Goal: Task Accomplishment & Management: Use online tool/utility

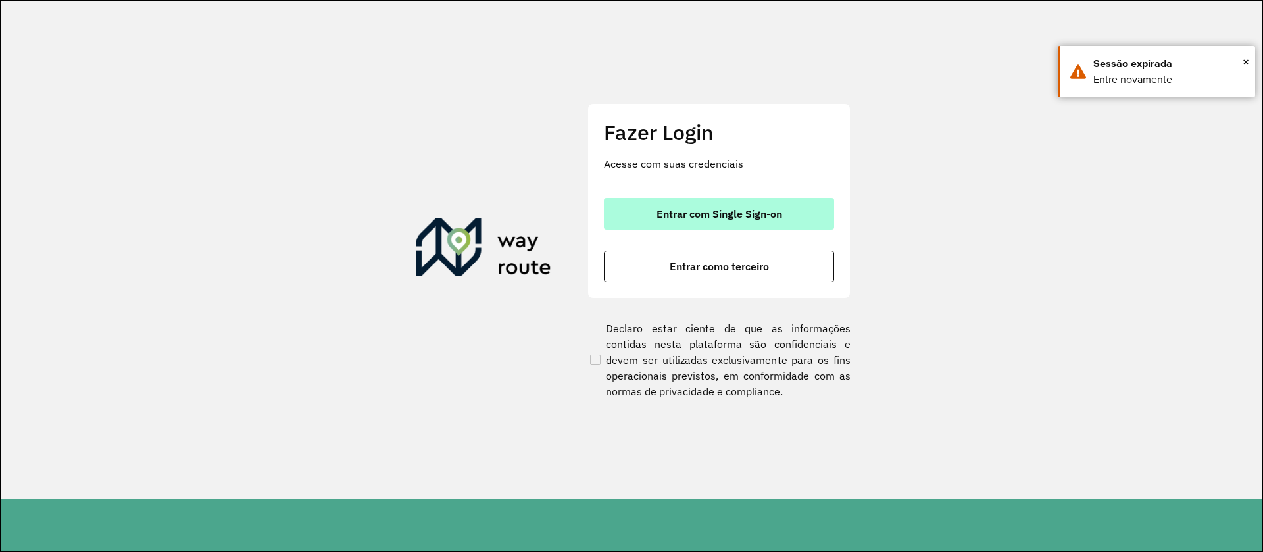
click at [740, 210] on span "Entrar com Single Sign-on" at bounding box center [720, 214] width 126 height 11
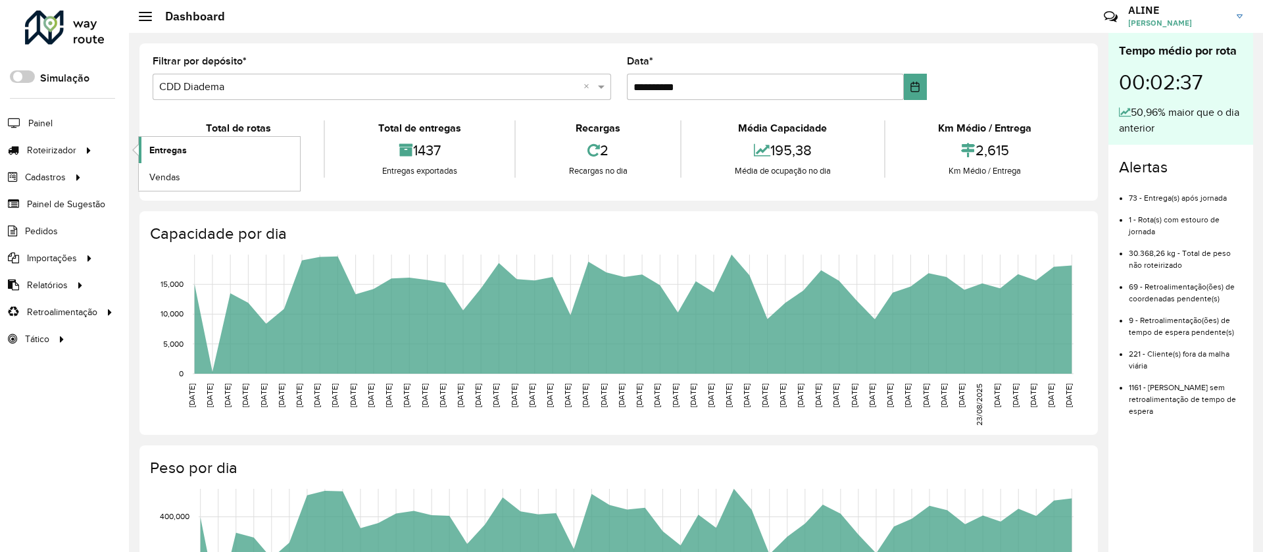
click at [160, 149] on span "Entregas" at bounding box center [168, 150] width 38 height 14
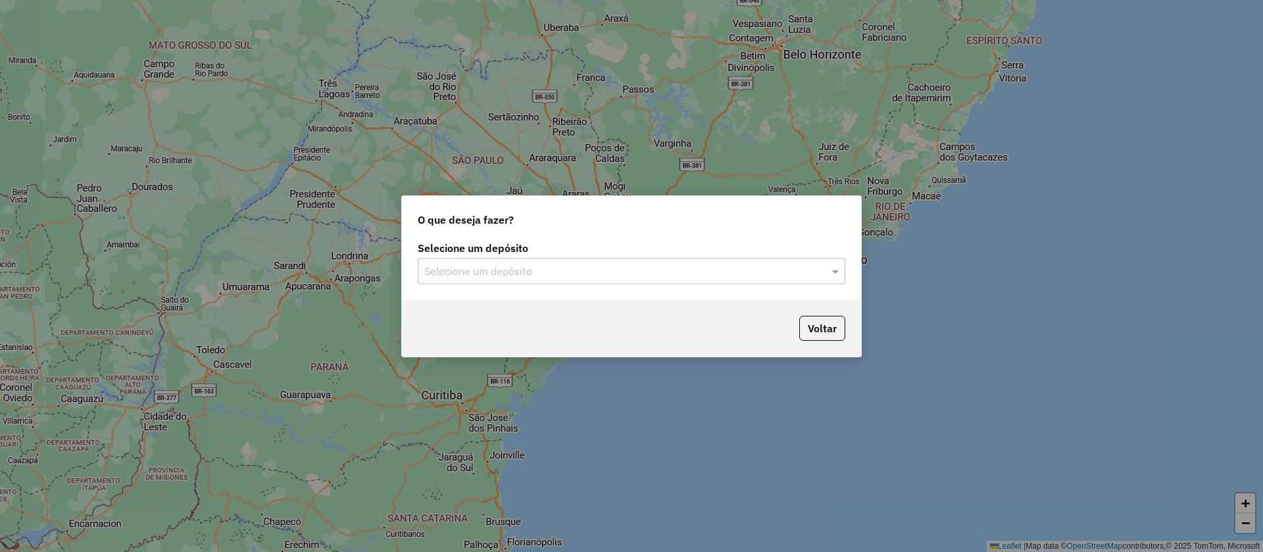
click at [510, 270] on input "text" at bounding box center [618, 272] width 388 height 16
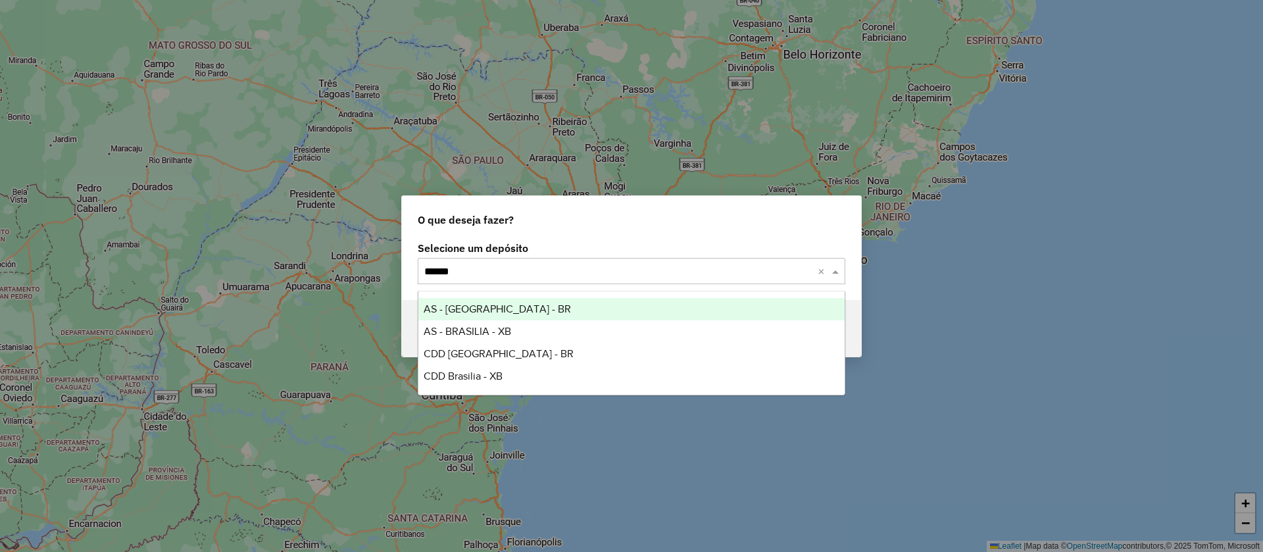
type input "*******"
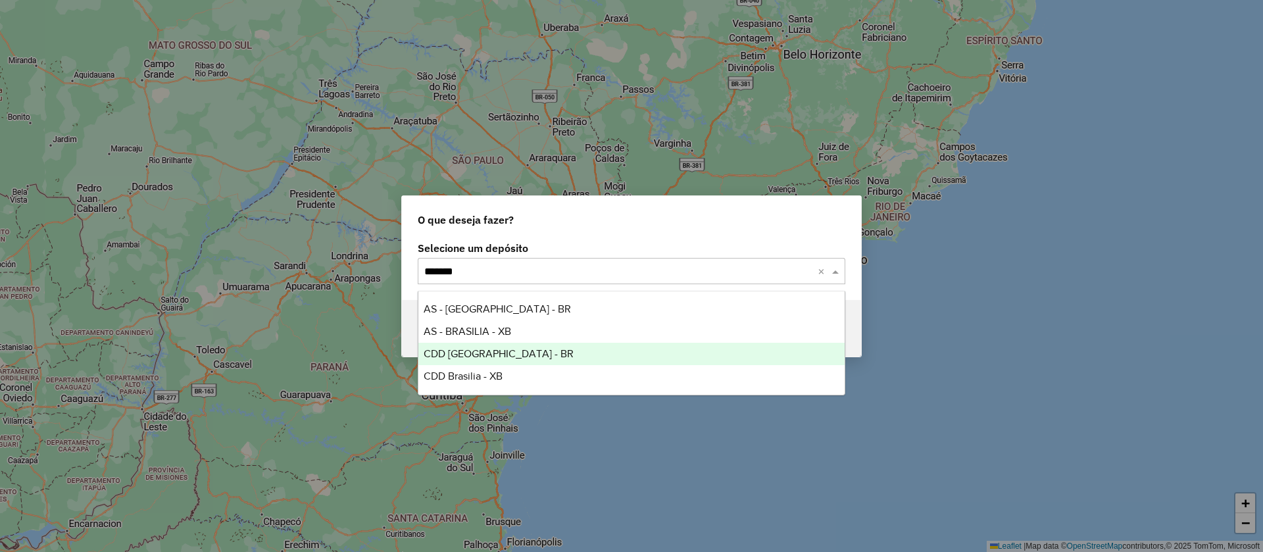
click at [444, 348] on span "CDD [GEOGRAPHIC_DATA] - BR" at bounding box center [499, 353] width 150 height 11
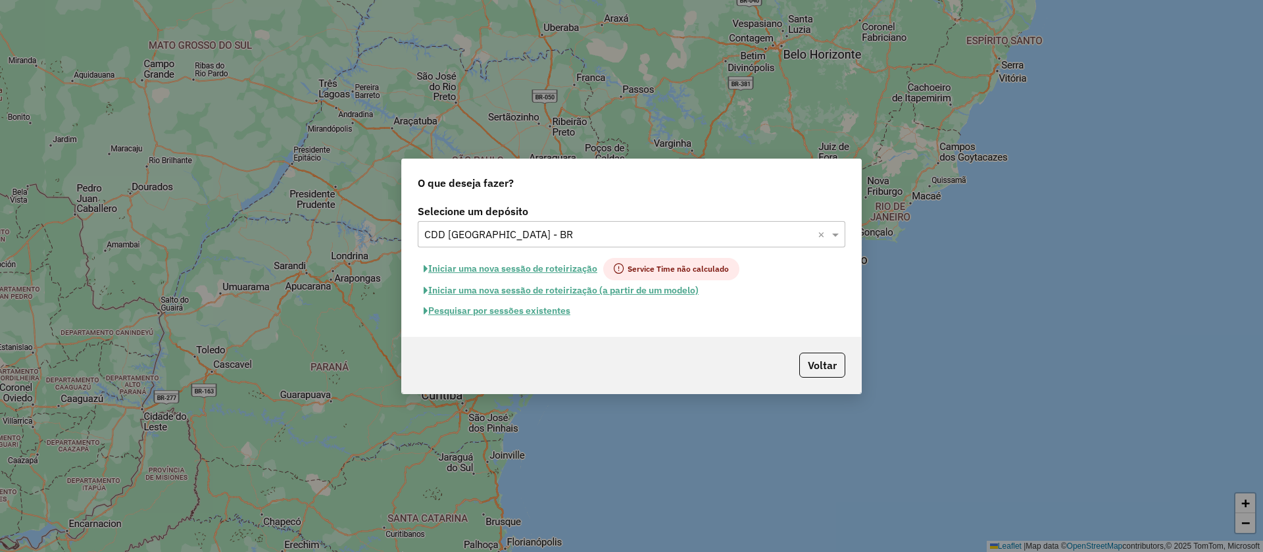
click at [542, 313] on button "Pesquisar por sessões existentes" at bounding box center [497, 311] width 159 height 20
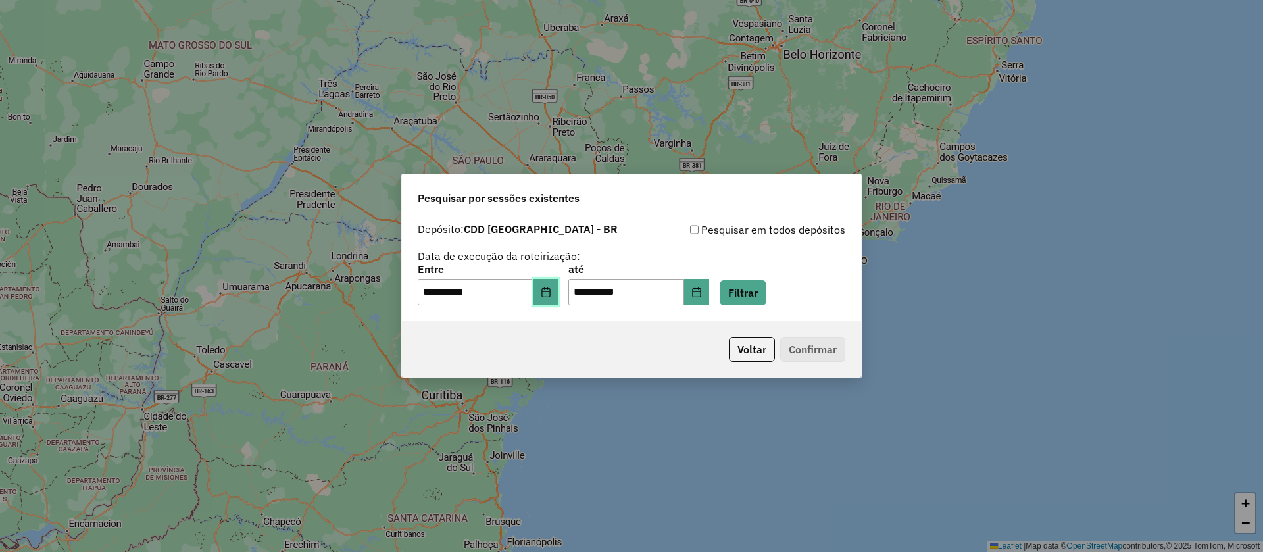
click at [559, 286] on button "Choose Date" at bounding box center [546, 292] width 25 height 26
click at [761, 288] on button "Filtrar" at bounding box center [743, 292] width 47 height 25
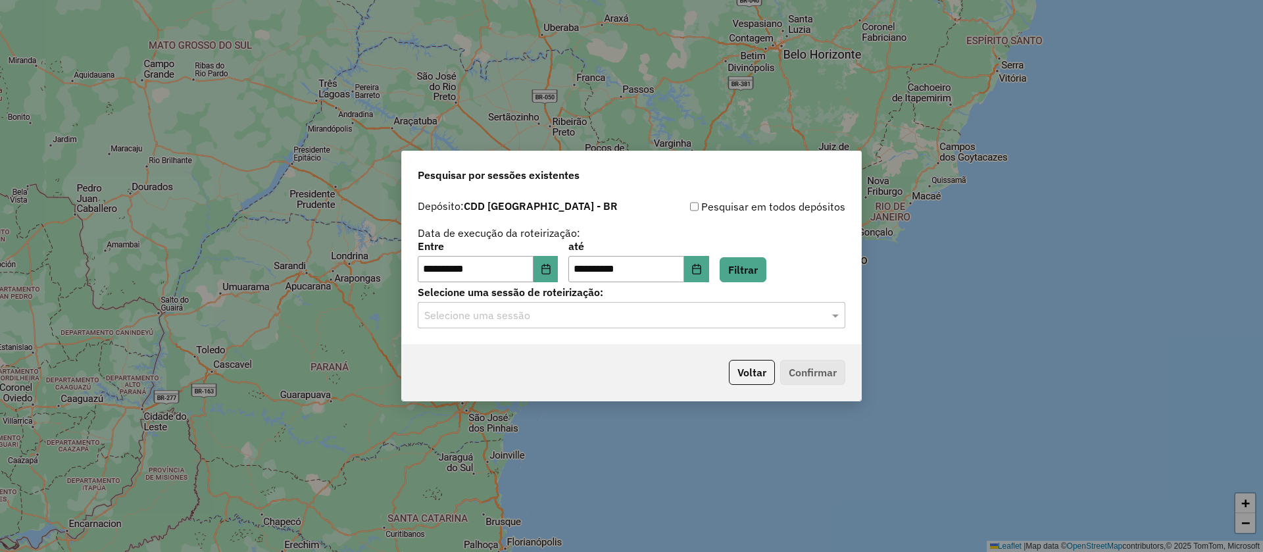
click at [655, 315] on input "text" at bounding box center [618, 316] width 388 height 16
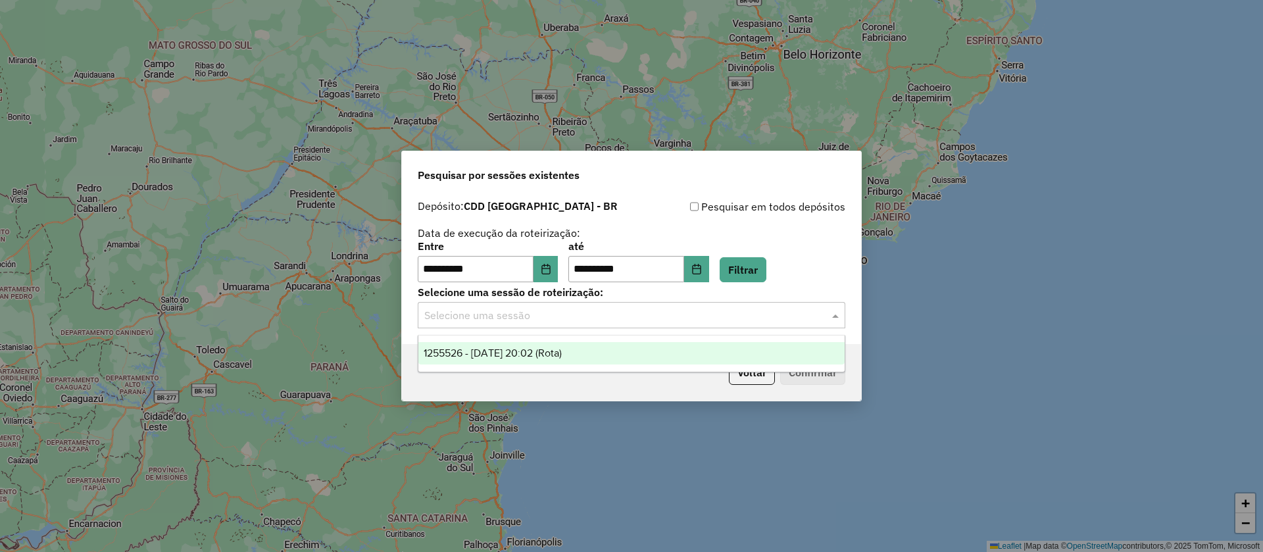
click at [562, 353] on span "1255526 - 29/08/2025 20:02 (Rota)" at bounding box center [493, 352] width 138 height 11
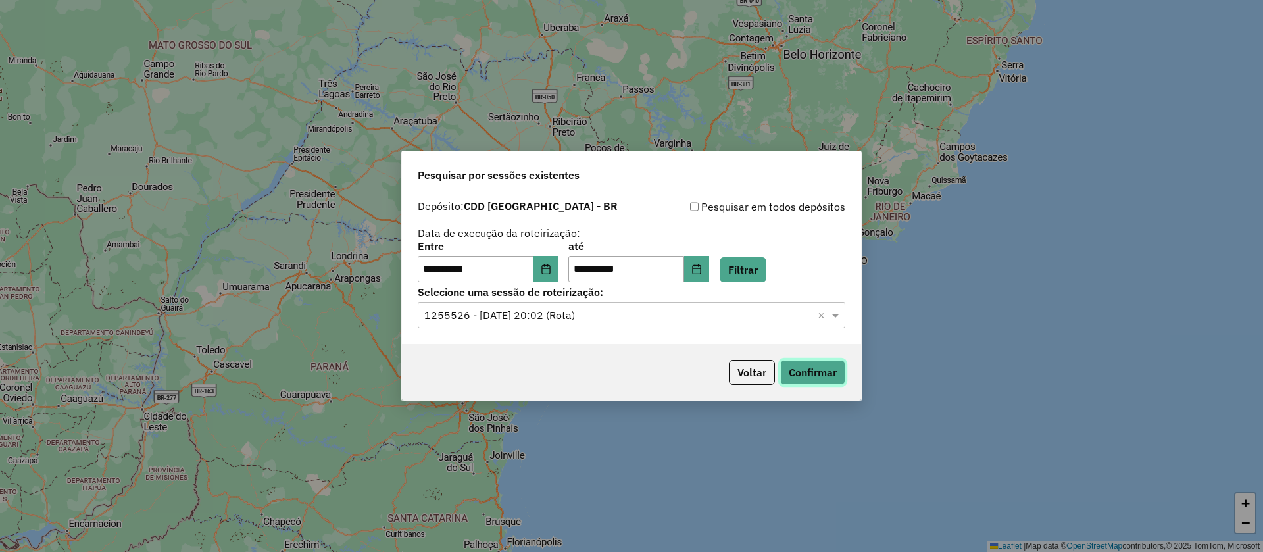
click at [803, 367] on button "Confirmar" at bounding box center [812, 372] width 65 height 25
click at [604, 325] on div "Selecione uma sessão × 1255526 - 29/08/2025 20:02 (Rota) ×" at bounding box center [632, 315] width 428 height 26
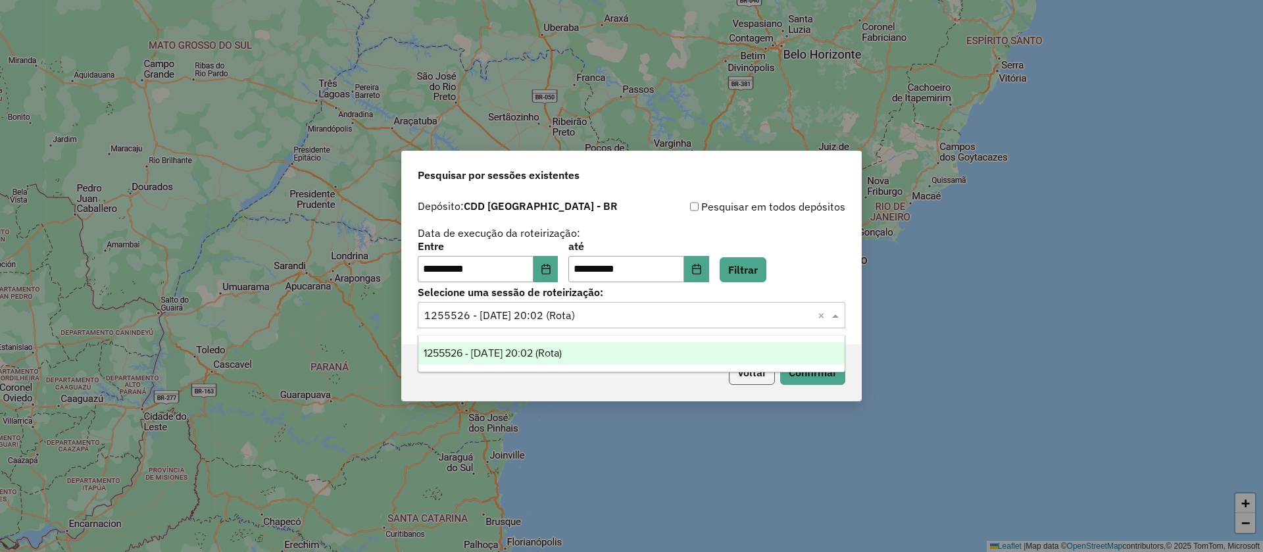
click at [744, 375] on button "Voltar" at bounding box center [752, 372] width 46 height 25
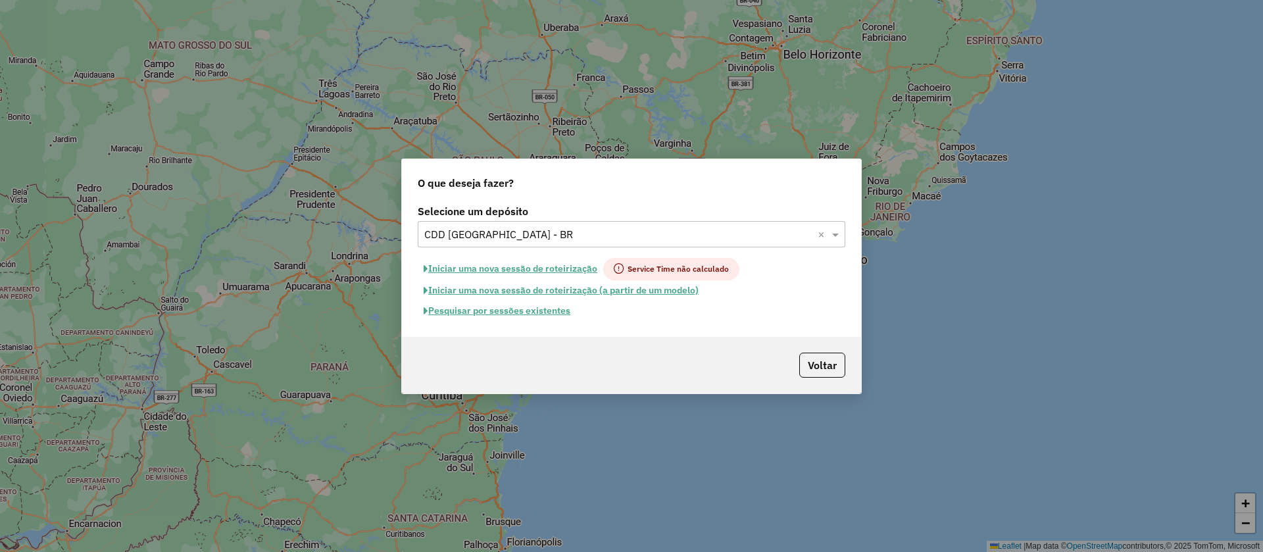
click at [538, 314] on button "Pesquisar por sessões existentes" at bounding box center [497, 311] width 159 height 20
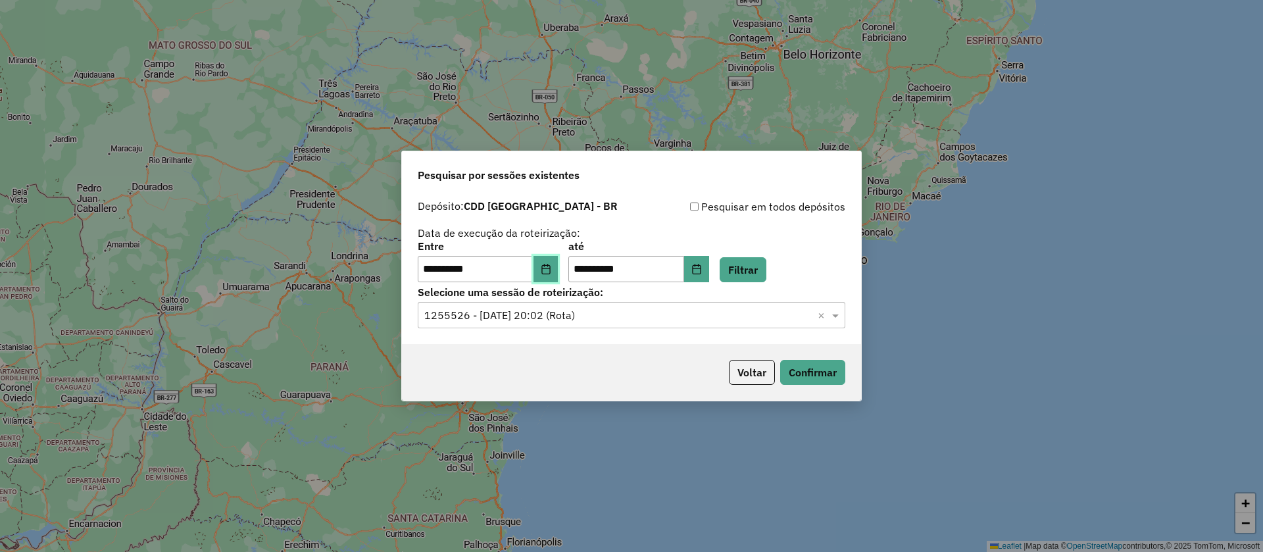
click at [551, 264] on icon "Choose Date" at bounding box center [546, 269] width 11 height 11
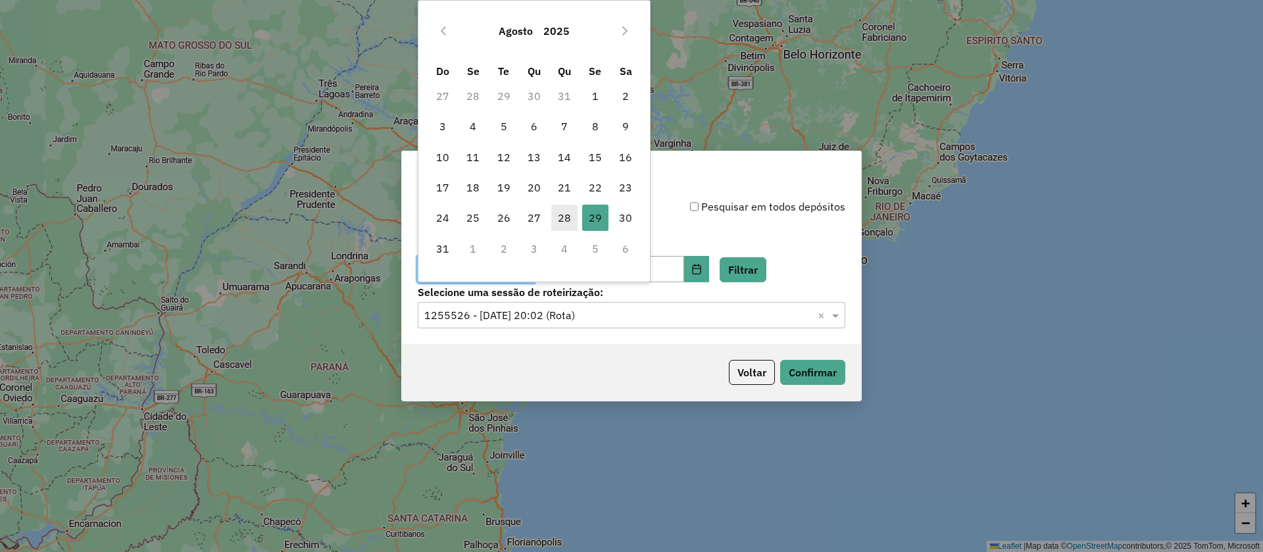
click at [559, 219] on span "28" at bounding box center [564, 218] width 26 height 26
type input "**********"
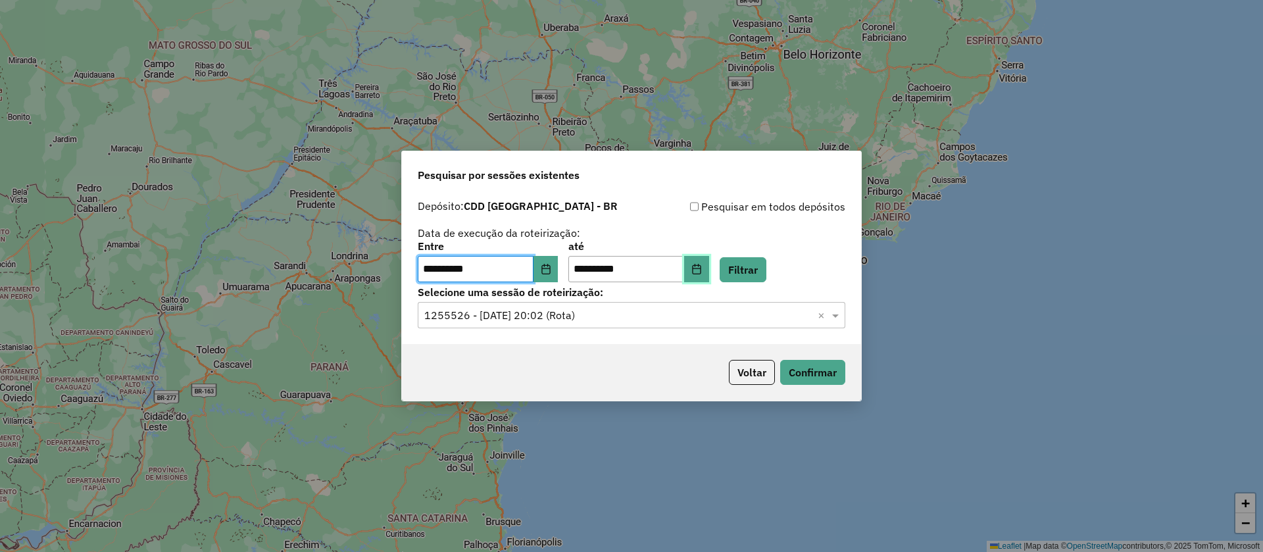
click at [702, 267] on icon "Choose Date" at bounding box center [697, 269] width 11 height 11
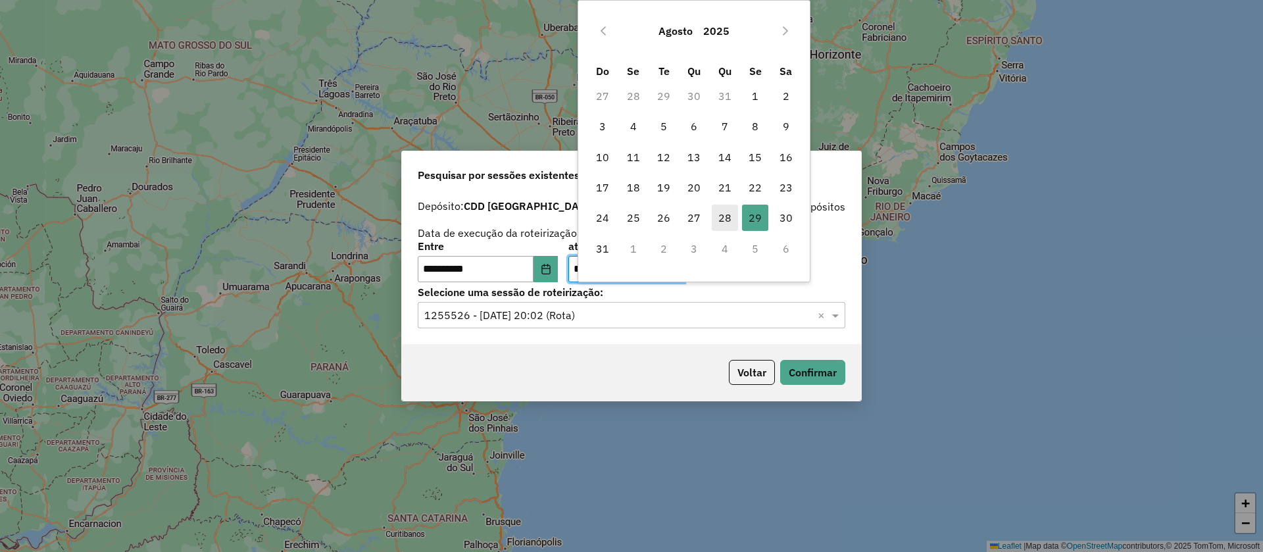
click at [724, 217] on span "28" at bounding box center [725, 218] width 26 height 26
type input "**********"
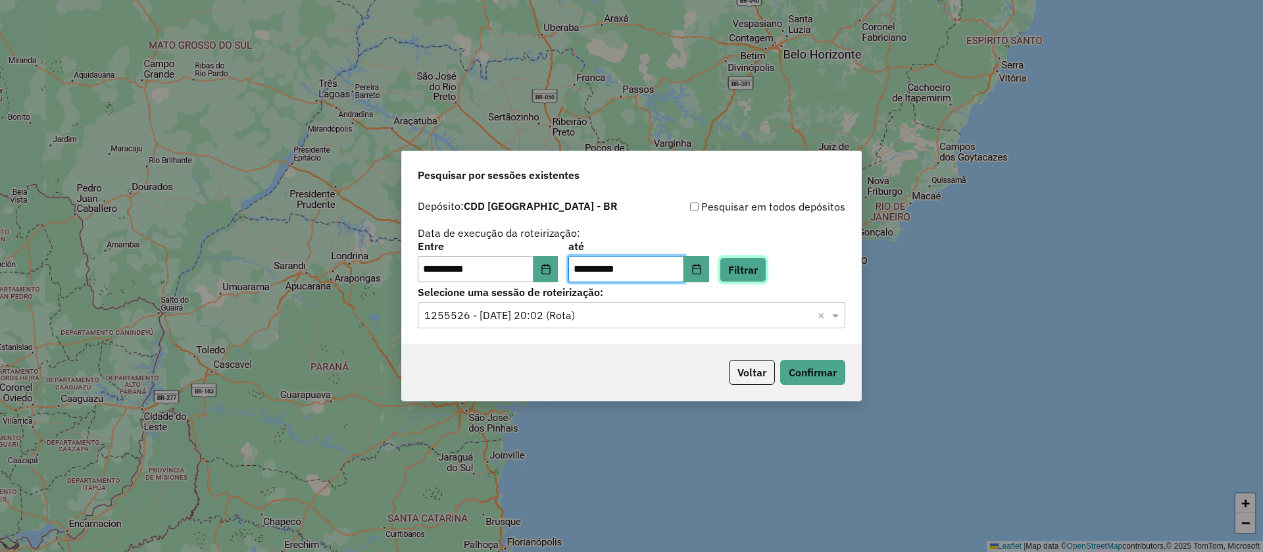
click at [744, 262] on button "Filtrar" at bounding box center [743, 269] width 47 height 25
click at [551, 269] on icon "Choose Date" at bounding box center [546, 269] width 11 height 11
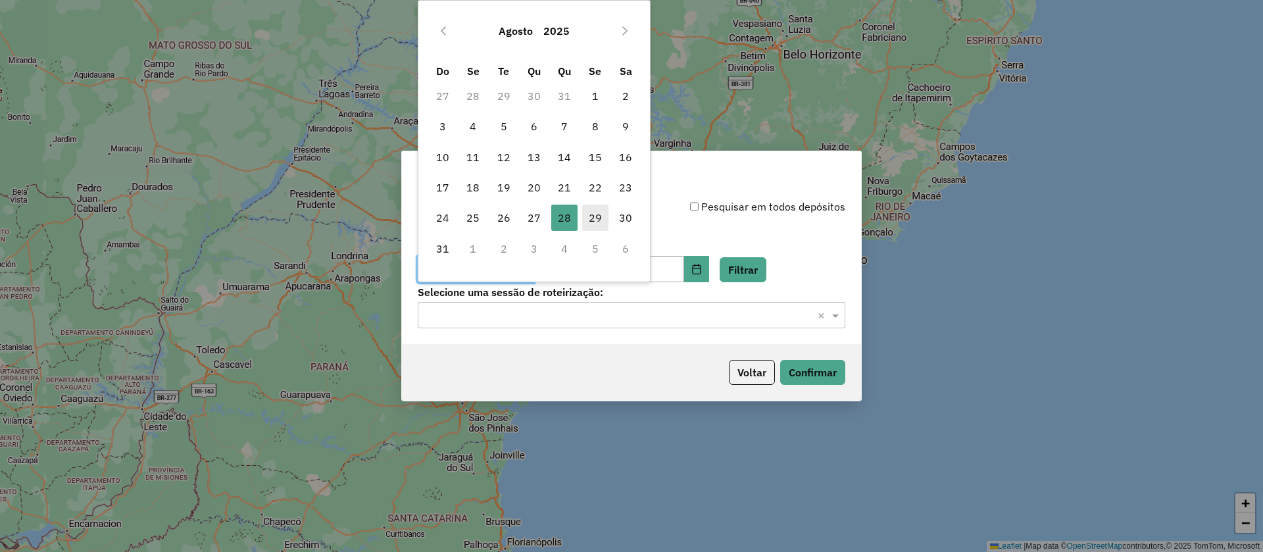
click at [593, 213] on span "29" at bounding box center [595, 218] width 26 height 26
type input "**********"
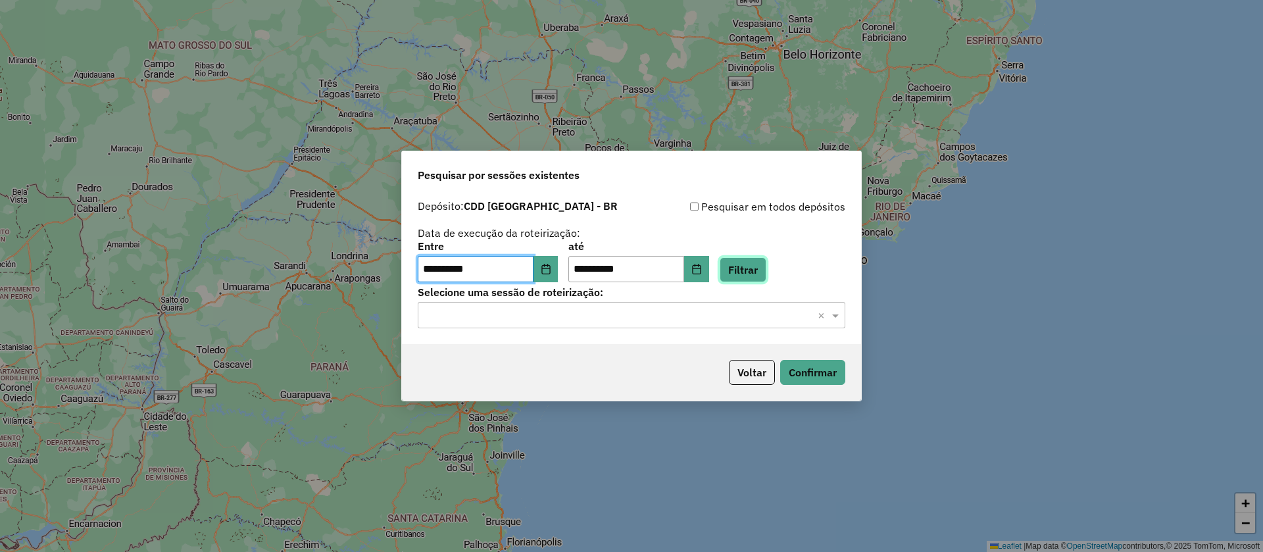
click at [762, 270] on button "Filtrar" at bounding box center [743, 269] width 47 height 25
click at [596, 315] on input "text" at bounding box center [618, 316] width 388 height 16
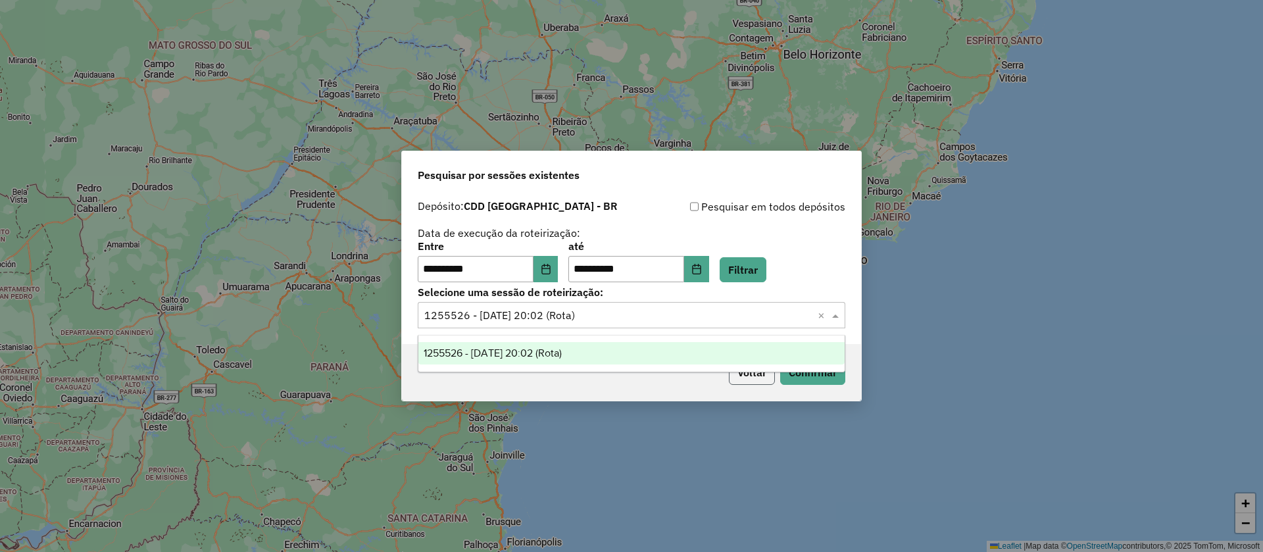
click at [751, 376] on button "Voltar" at bounding box center [752, 372] width 46 height 25
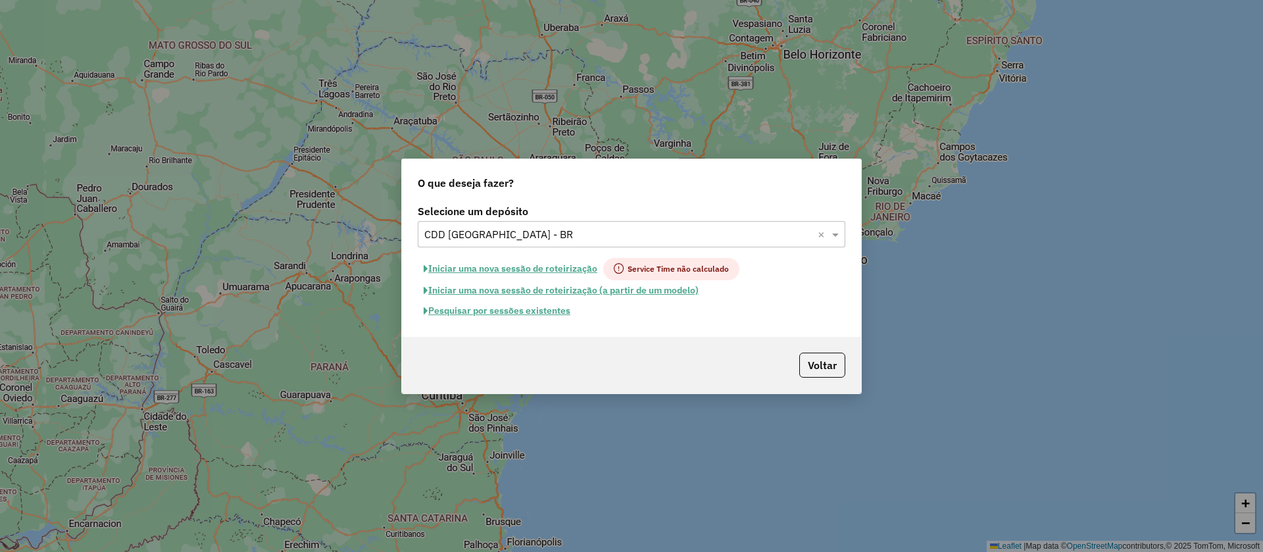
click at [539, 235] on input "text" at bounding box center [618, 235] width 388 height 16
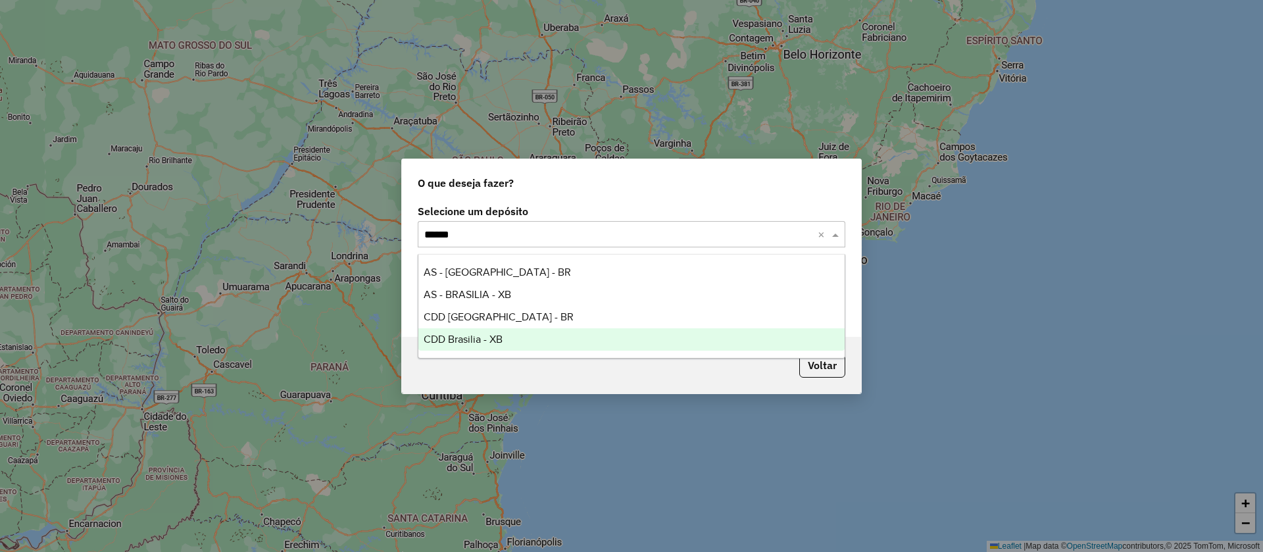
type input "*******"
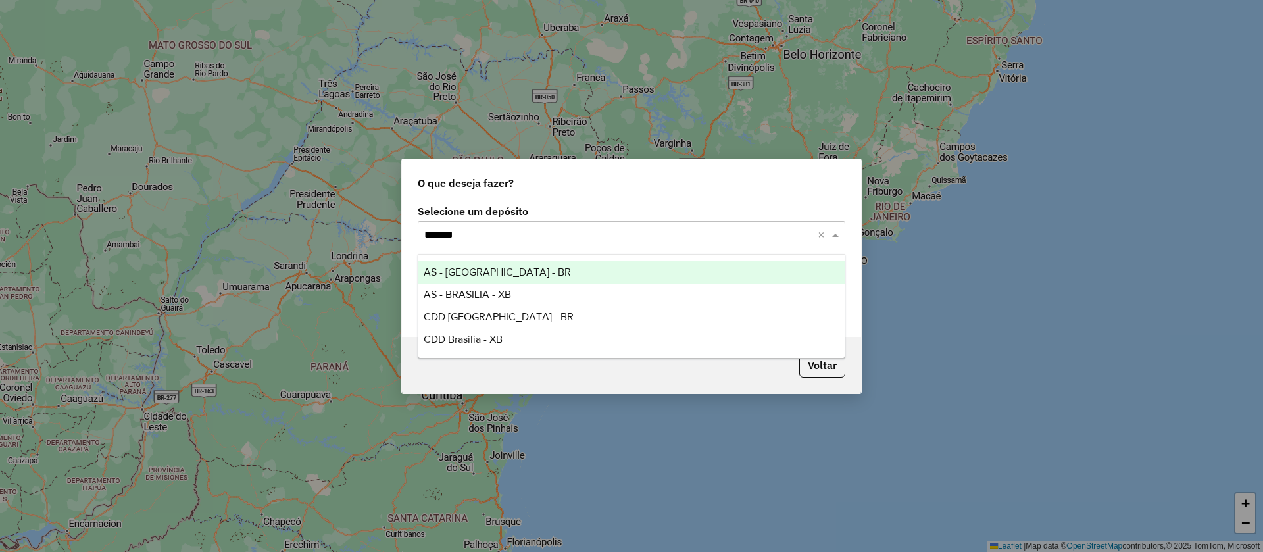
click at [471, 271] on span "AS - BRASILIA - BR" at bounding box center [497, 272] width 147 height 11
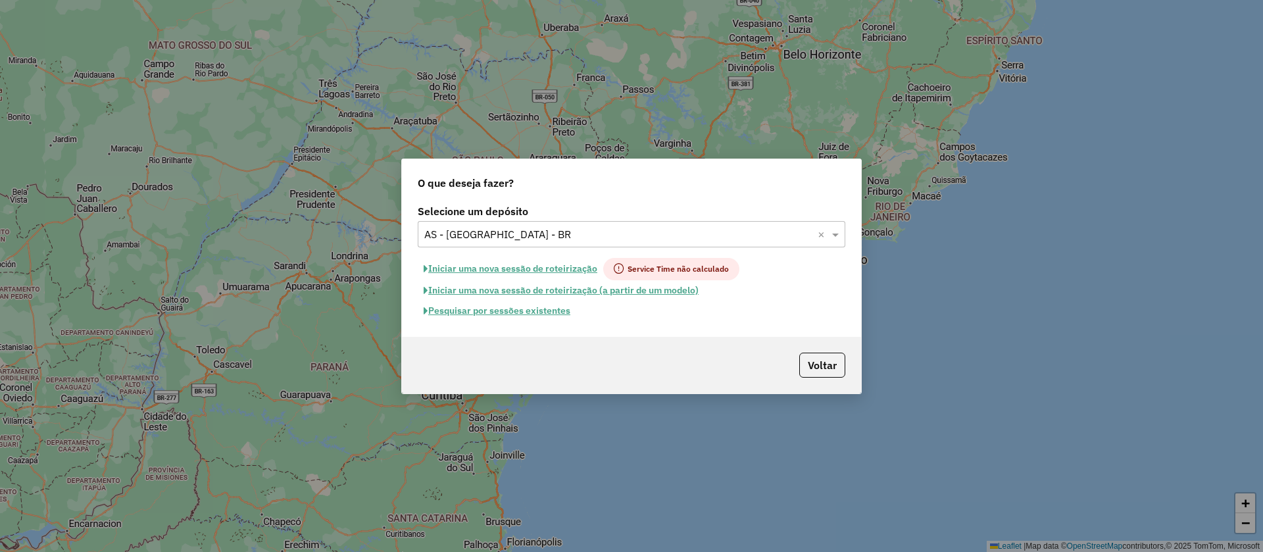
click at [551, 310] on button "Pesquisar por sessões existentes" at bounding box center [497, 311] width 159 height 20
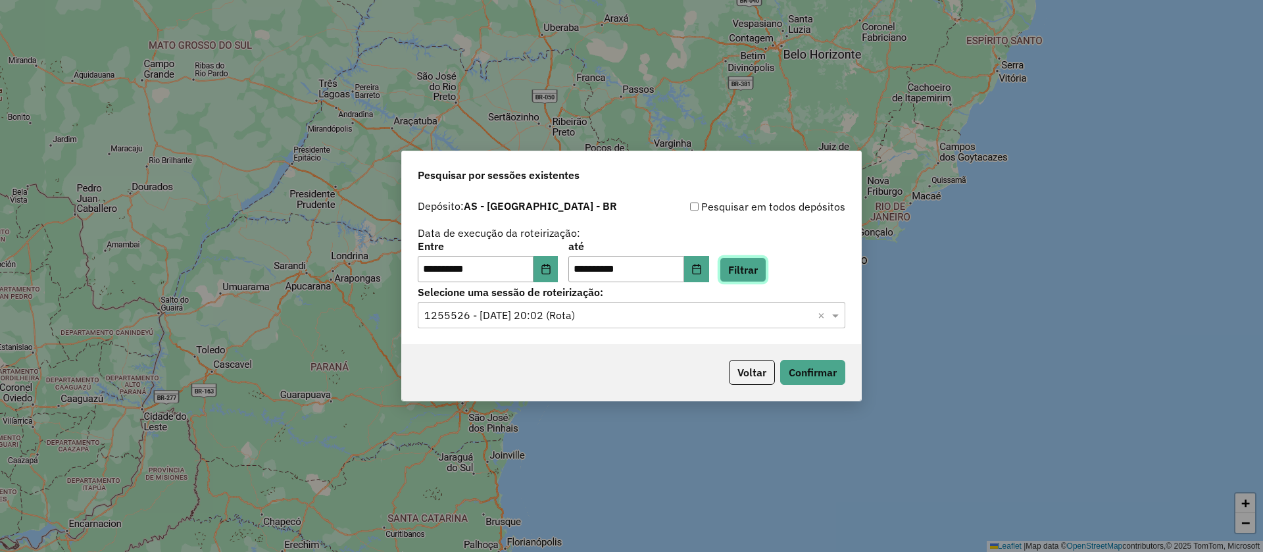
click at [762, 274] on button "Filtrar" at bounding box center [743, 269] width 47 height 25
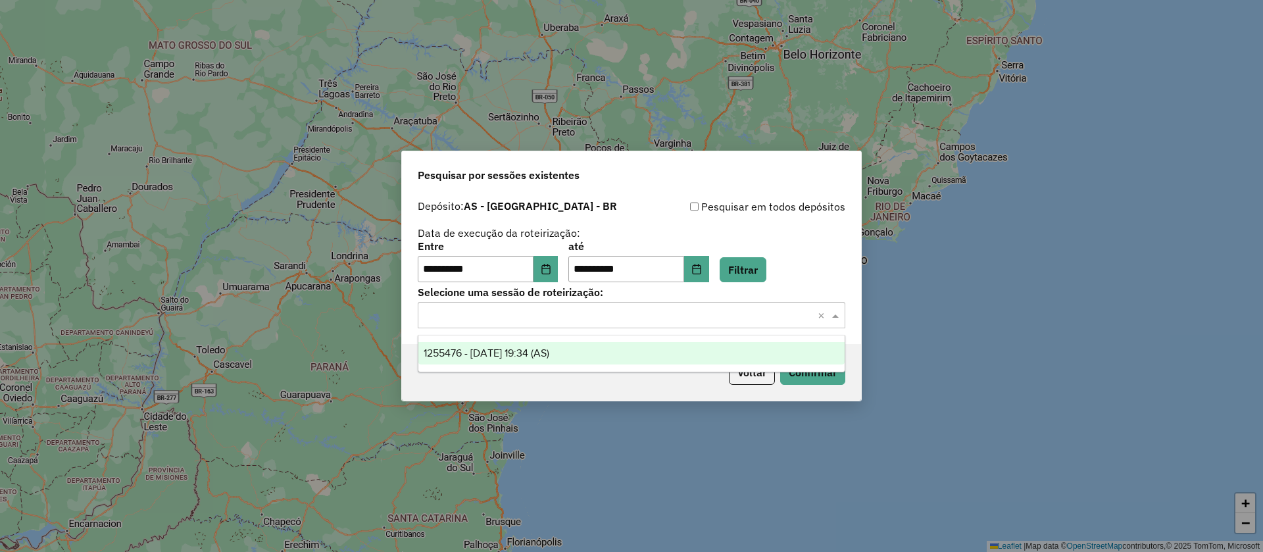
click at [586, 318] on input "text" at bounding box center [618, 316] width 388 height 16
click at [549, 349] on span "1255476 - 29/08/2025 19:34 (AS)" at bounding box center [487, 352] width 126 height 11
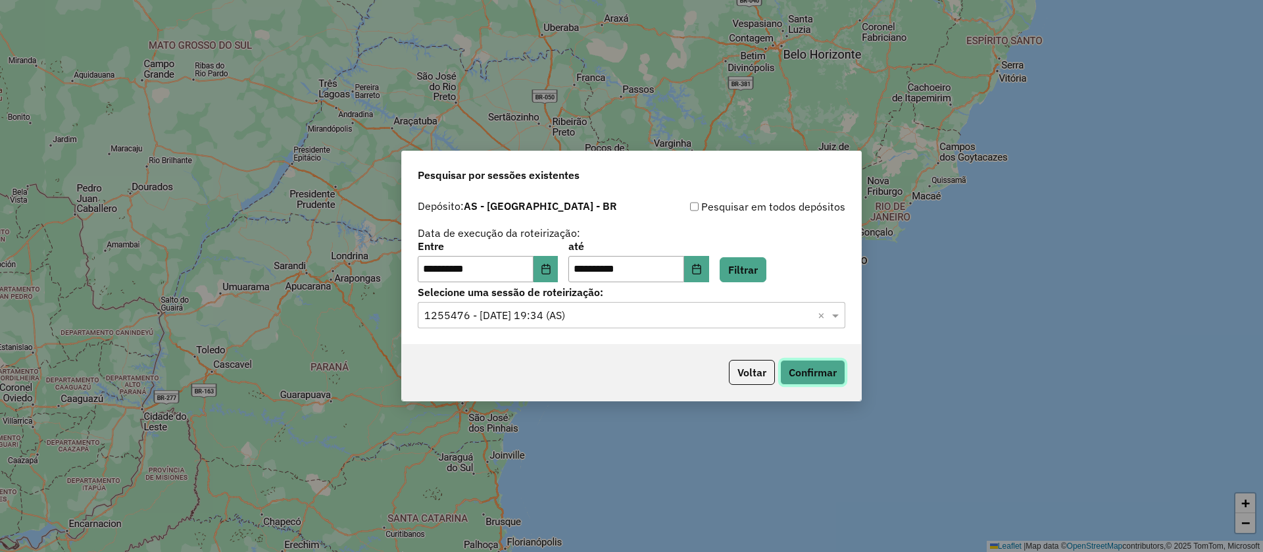
click at [828, 372] on button "Confirmar" at bounding box center [812, 372] width 65 height 25
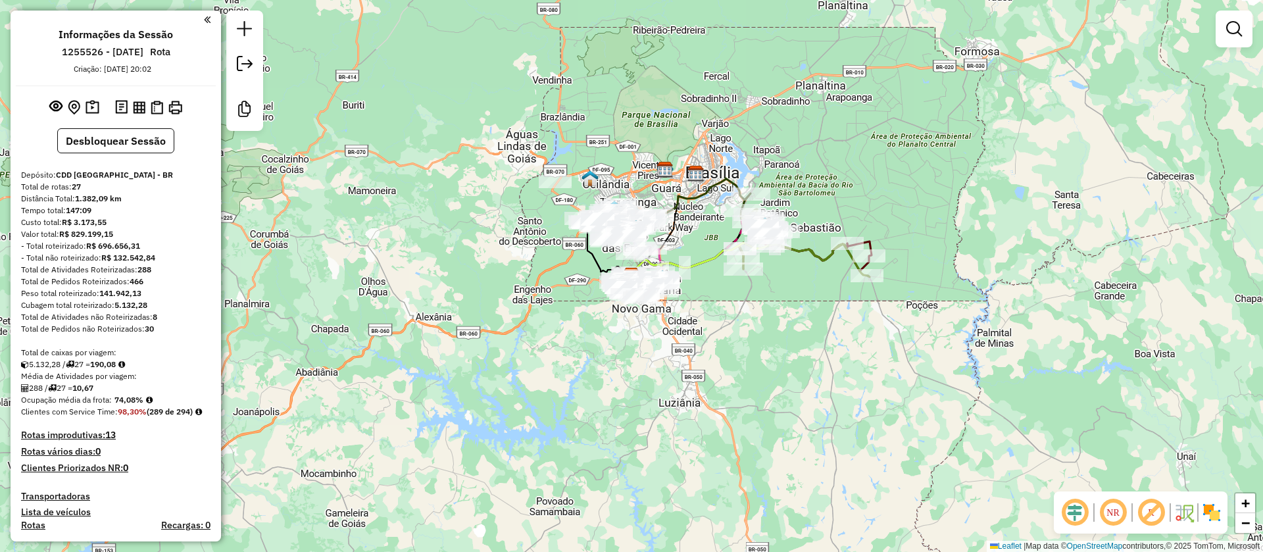
click at [1150, 511] on em at bounding box center [1152, 513] width 32 height 32
click at [1077, 513] on em at bounding box center [1075, 513] width 32 height 32
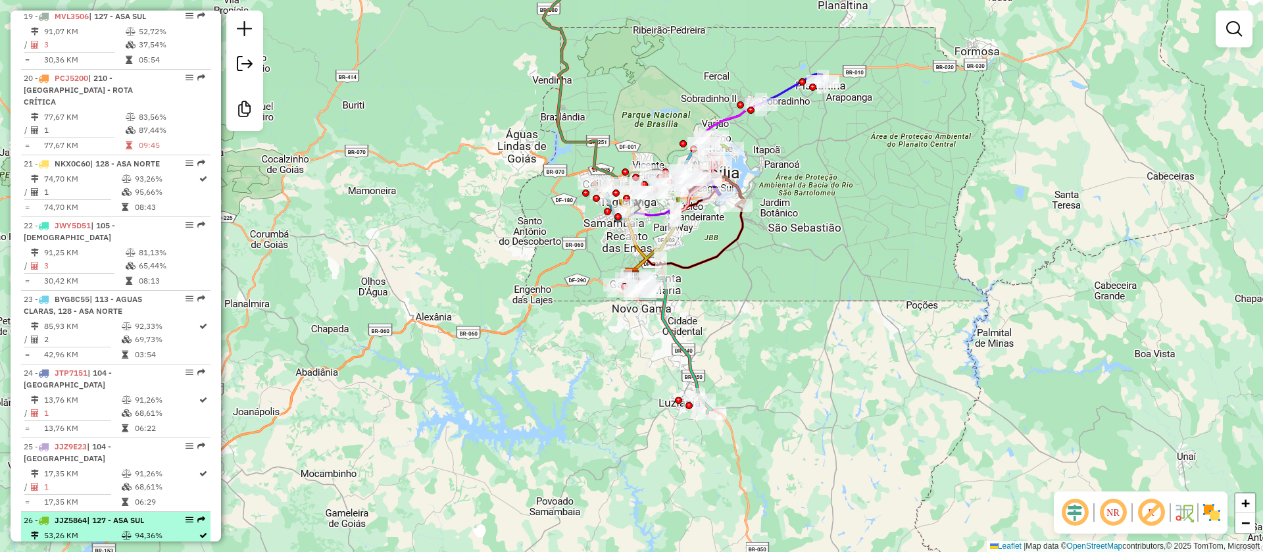
scroll to position [1760, 0]
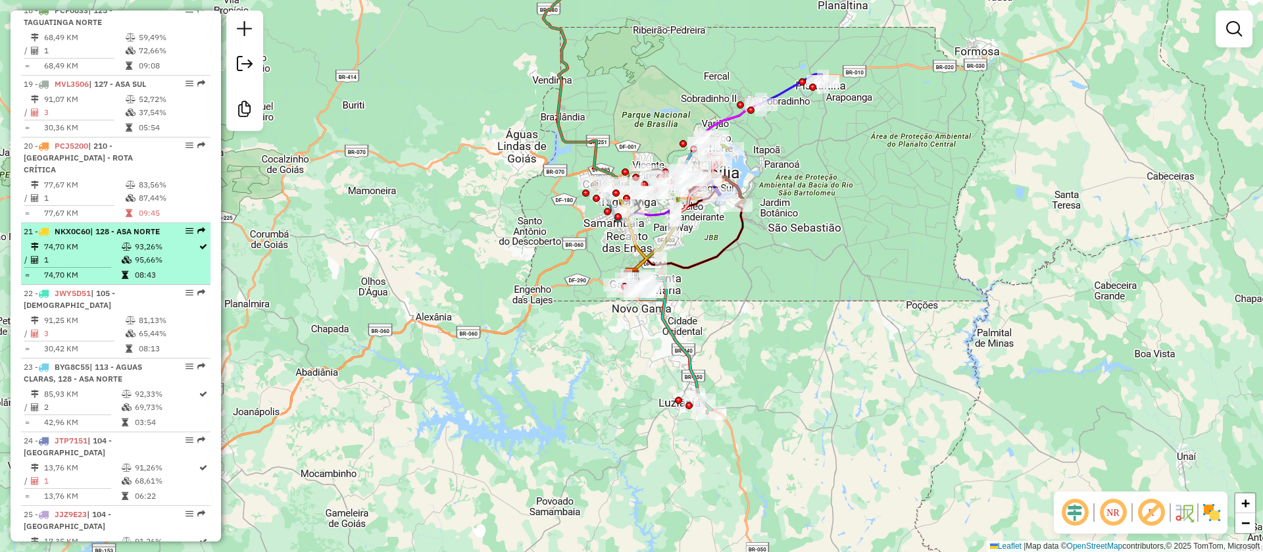
click at [144, 240] on td "93,26%" at bounding box center [166, 246] width 64 height 13
select select "**********"
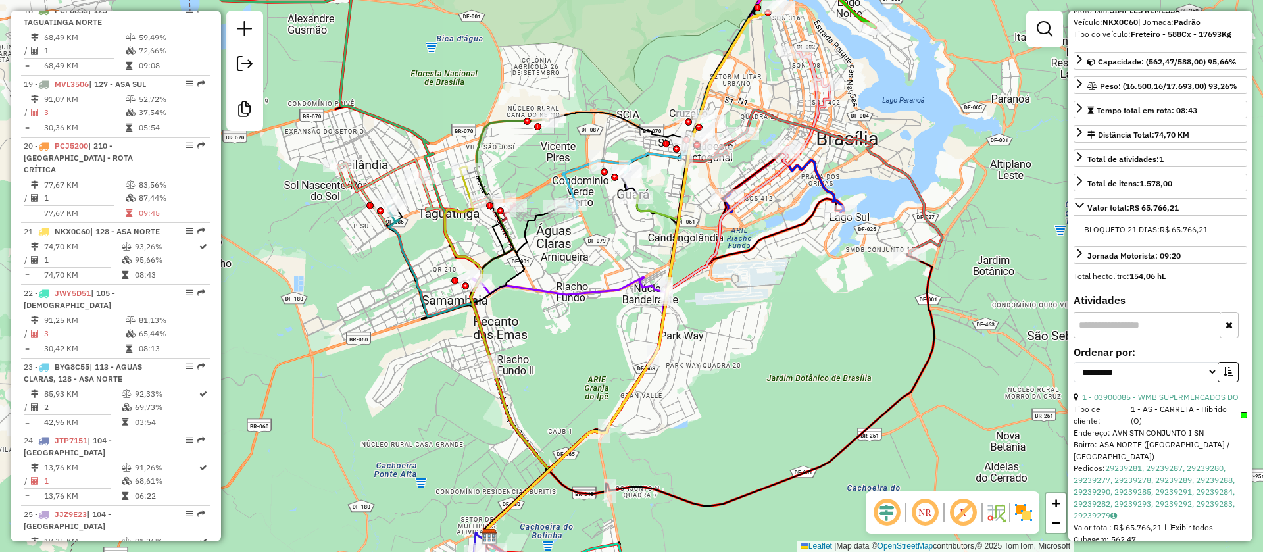
scroll to position [0, 0]
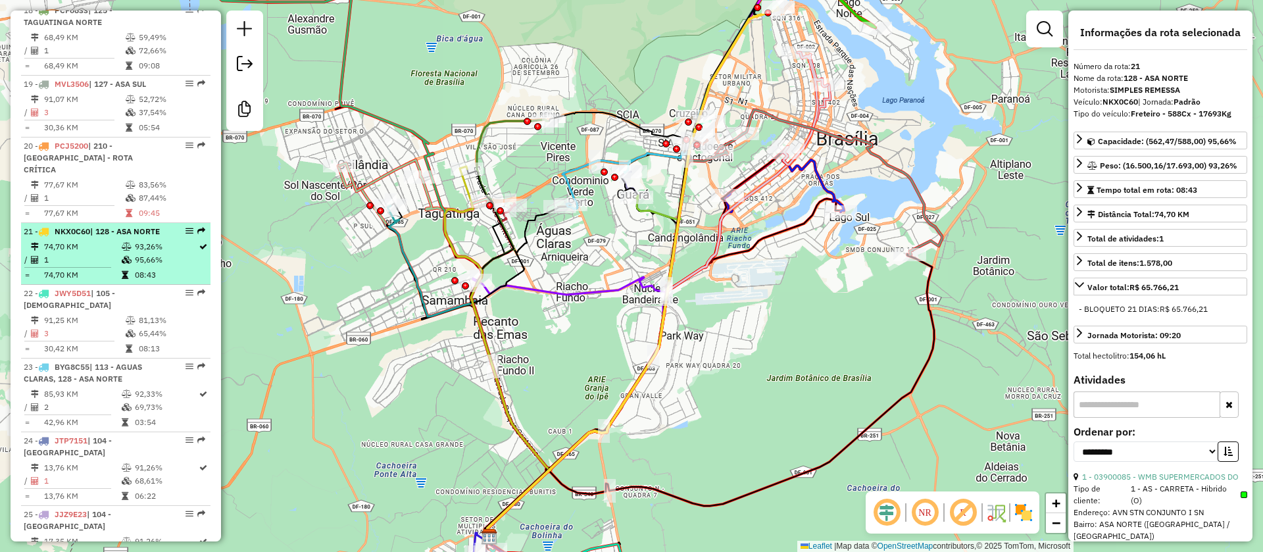
click at [128, 226] on div "21 - NKX0C60 | 128 - ASA NORTE" at bounding box center [94, 232] width 140 height 12
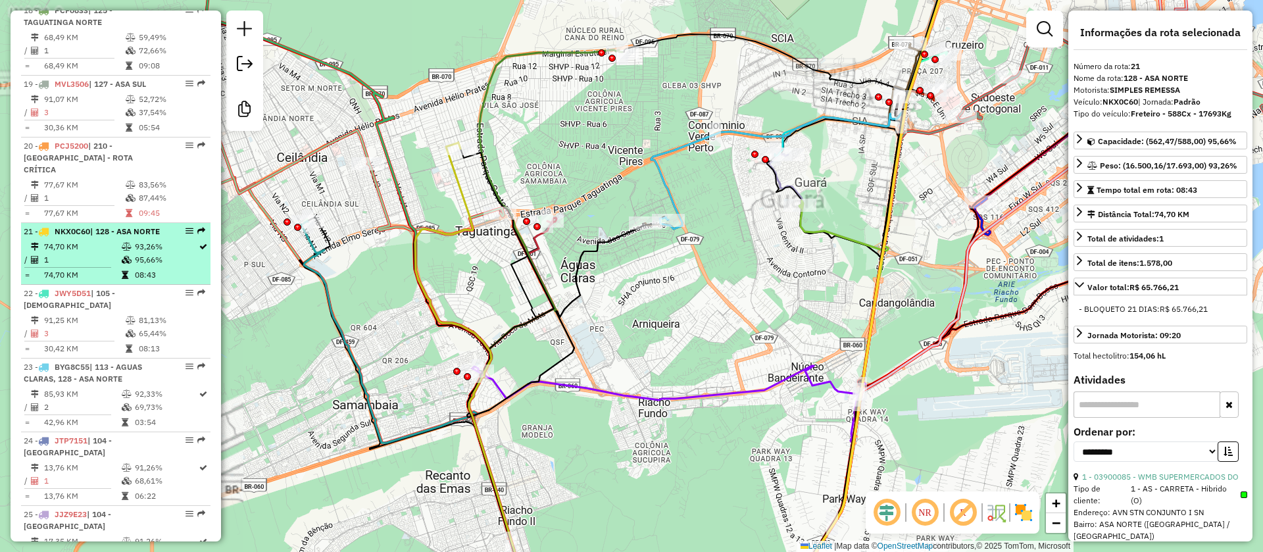
click at [160, 240] on td "93,26%" at bounding box center [166, 246] width 64 height 13
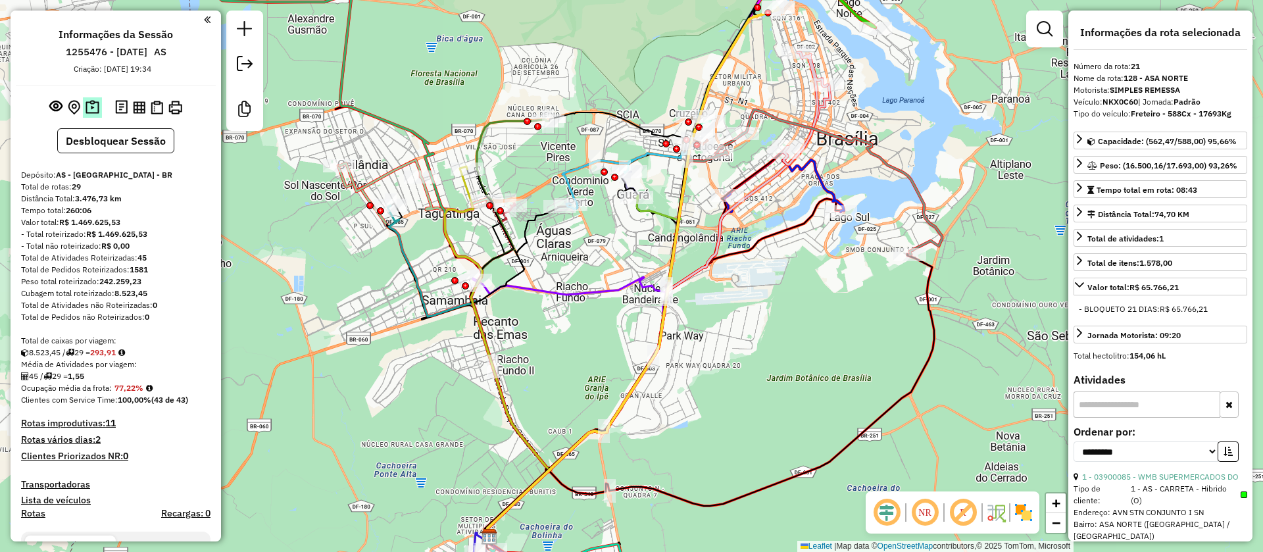
click at [91, 108] on img at bounding box center [93, 107] width 14 height 15
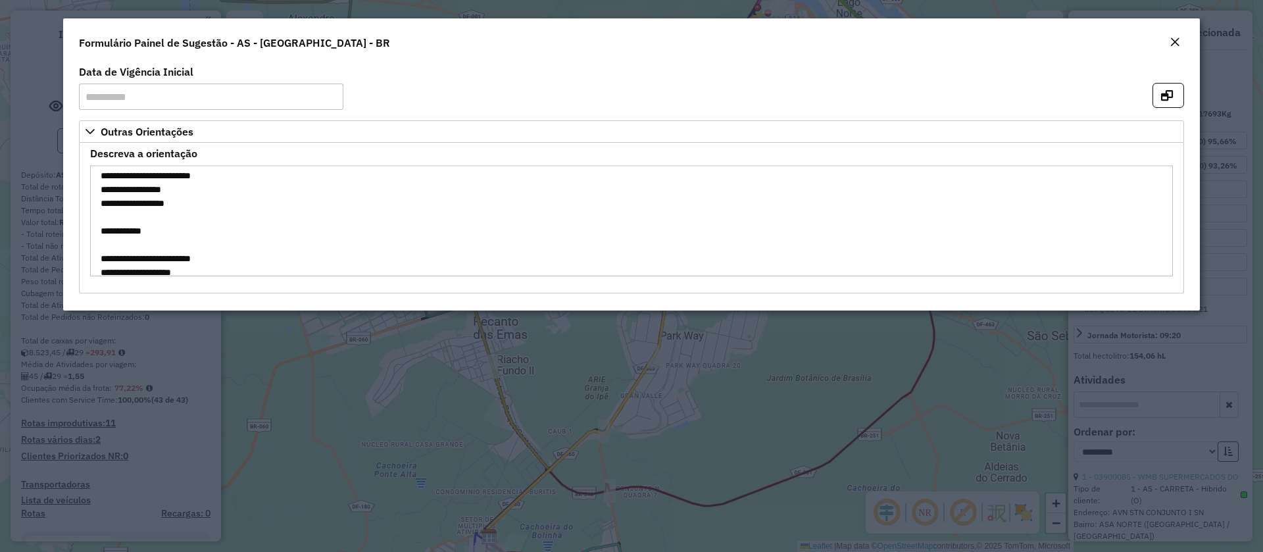
scroll to position [636, 0]
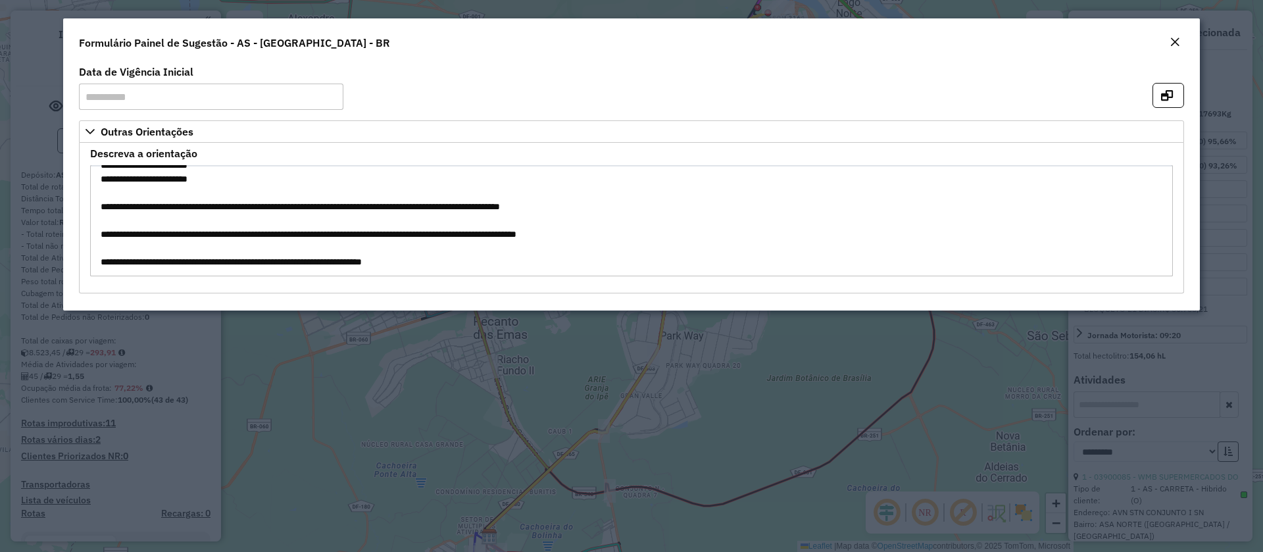
drag, startPoint x: 97, startPoint y: 171, endPoint x: 606, endPoint y: 324, distance: 531.7
click at [606, 324] on modal-container "**********" at bounding box center [631, 276] width 1263 height 552
click at [1175, 36] on div "Close" at bounding box center [1175, 43] width 11 height 16
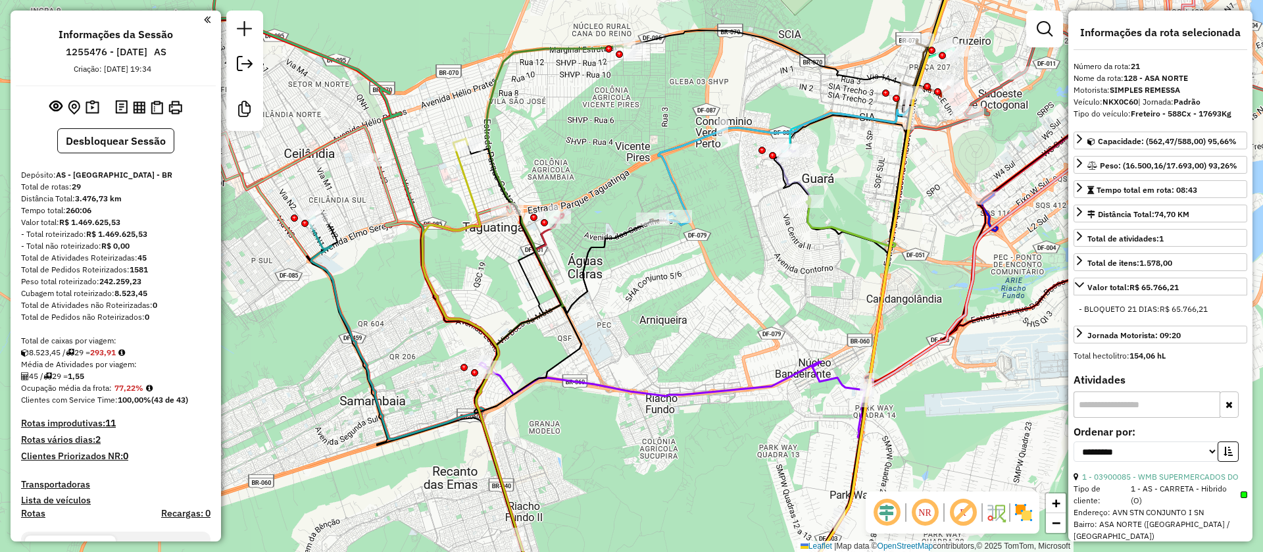
click at [472, 192] on icon at bounding box center [481, 373] width 118 height 469
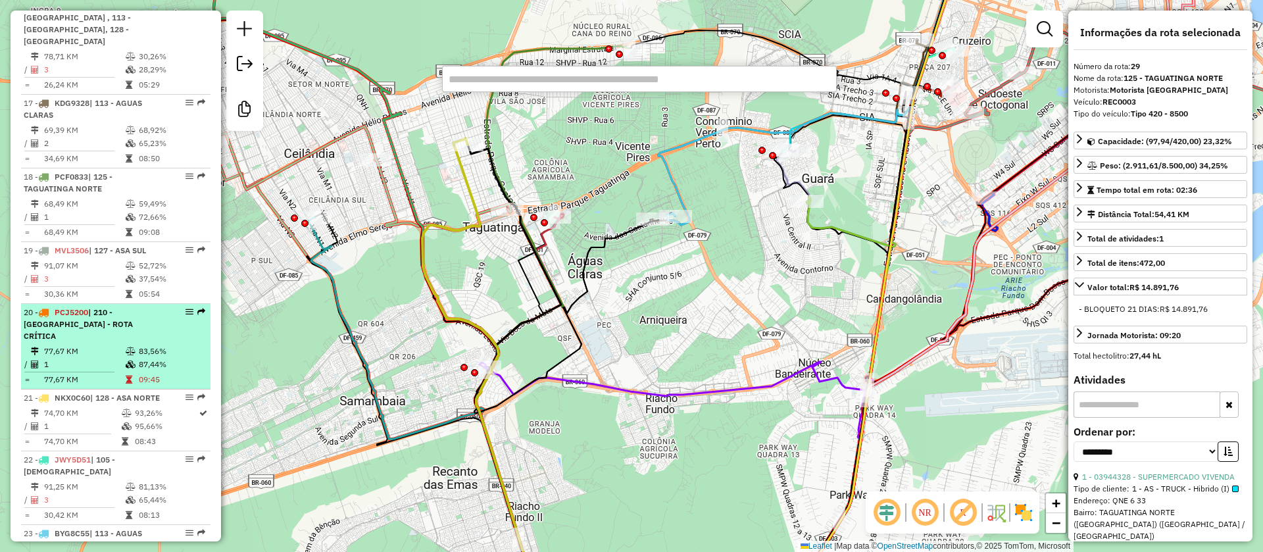
scroll to position [1661, 0]
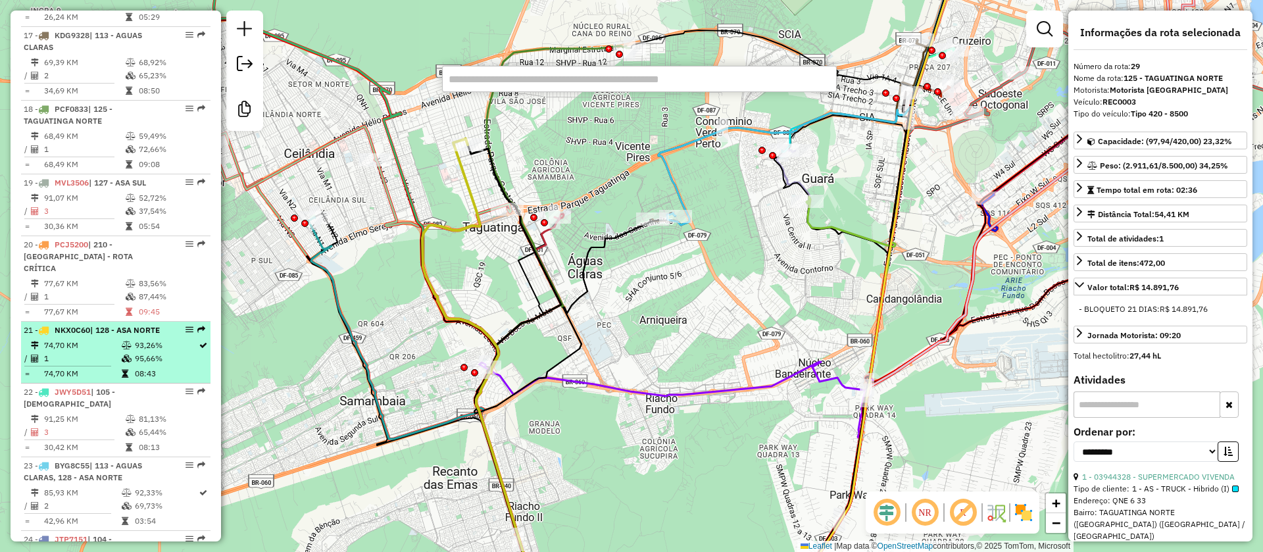
click at [155, 324] on div "21 - NKX0C60 | 128 - ASA NORTE" at bounding box center [94, 330] width 140 height 12
